Goal: Task Accomplishment & Management: Manage account settings

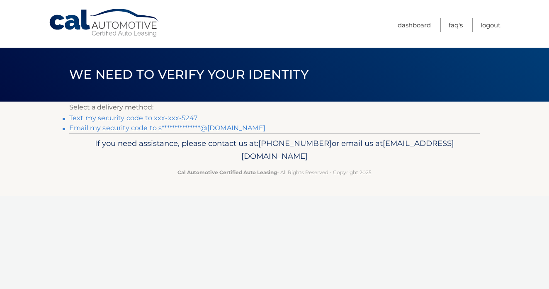
click at [169, 116] on link "Text my security code to xxx-xxx-5247" at bounding box center [133, 118] width 128 height 8
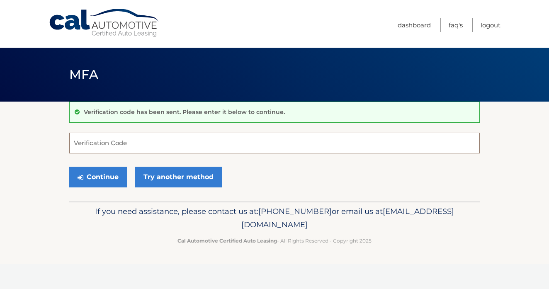
click at [152, 143] on input "Verification Code" at bounding box center [274, 143] width 410 height 21
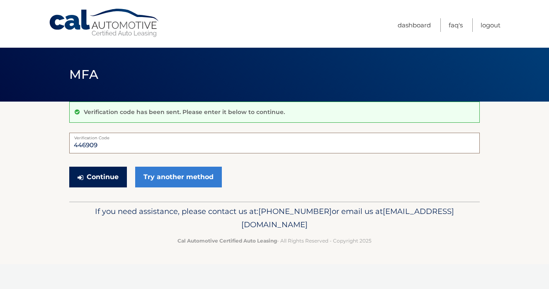
type input "446909"
click at [93, 176] on button "Continue" at bounding box center [98, 177] width 58 height 21
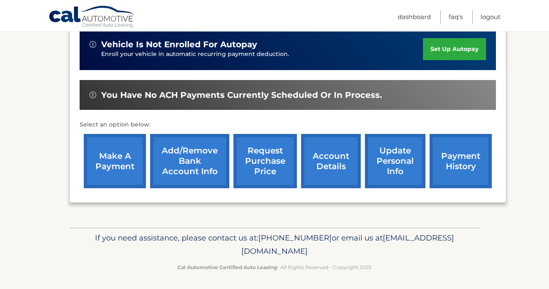
scroll to position [211, 0]
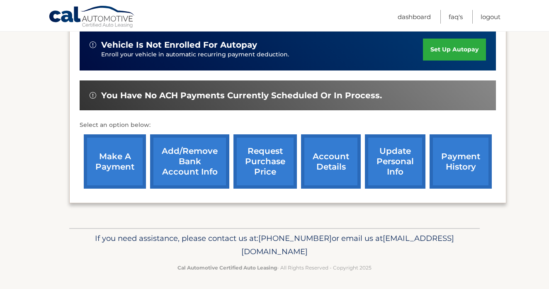
click at [324, 154] on link "account details" at bounding box center [331, 161] width 60 height 54
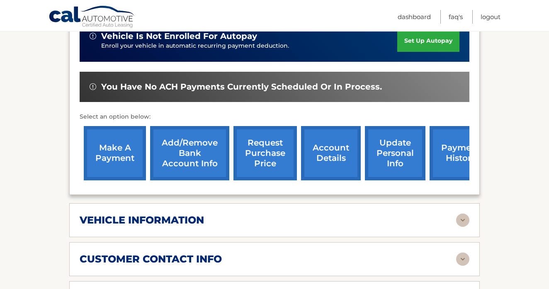
scroll to position [260, 0]
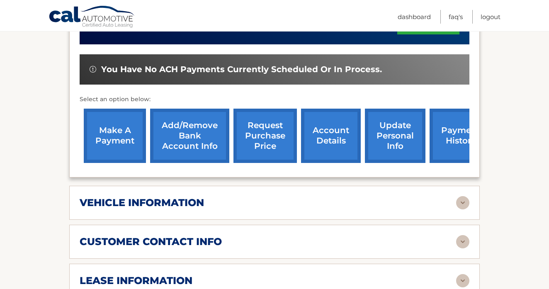
click at [462, 196] on img at bounding box center [462, 202] width 13 height 13
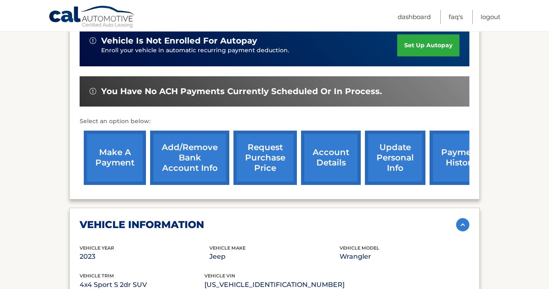
scroll to position [240, 0]
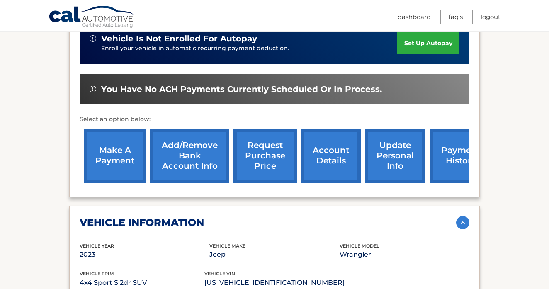
click at [260, 140] on link "request purchase price" at bounding box center [264, 155] width 63 height 54
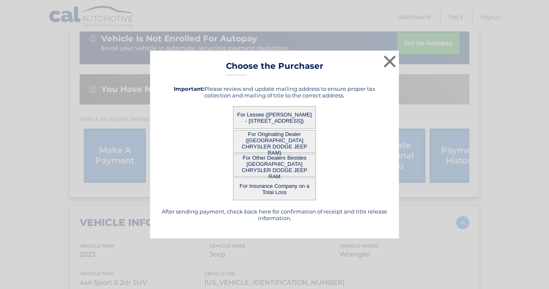
click at [295, 118] on button "For Lessee (SCOTT DENLINGER - 3331 MONTARA DRIVE, , BONITA SPRINGS, FL 34134)" at bounding box center [274, 117] width 83 height 23
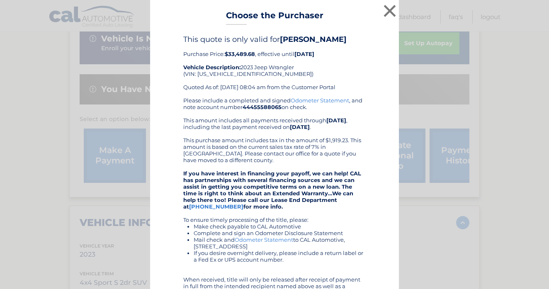
scroll to position [0, 0]
click at [387, 11] on button "×" at bounding box center [389, 10] width 17 height 17
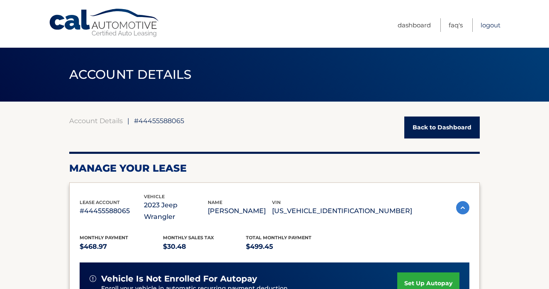
click at [490, 25] on link "Logout" at bounding box center [490, 25] width 20 height 14
